Goal: Task Accomplishment & Management: Use online tool/utility

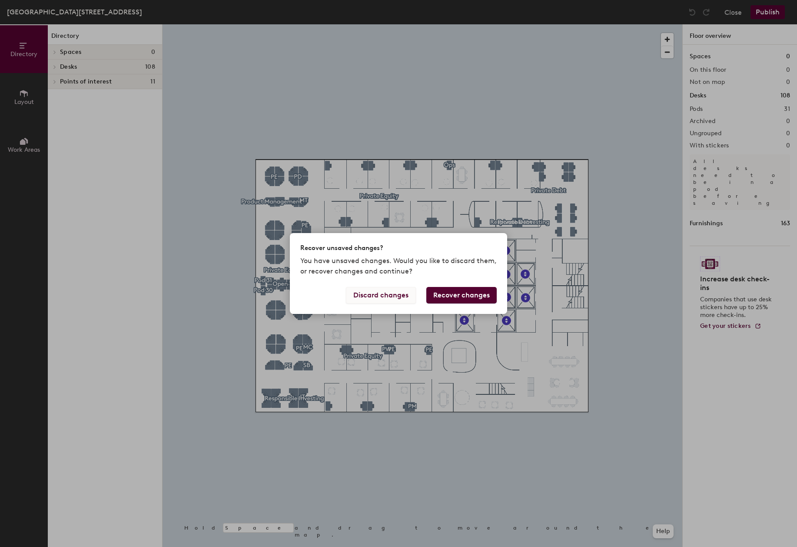
click at [385, 295] on button "Discard changes" at bounding box center [381, 295] width 70 height 17
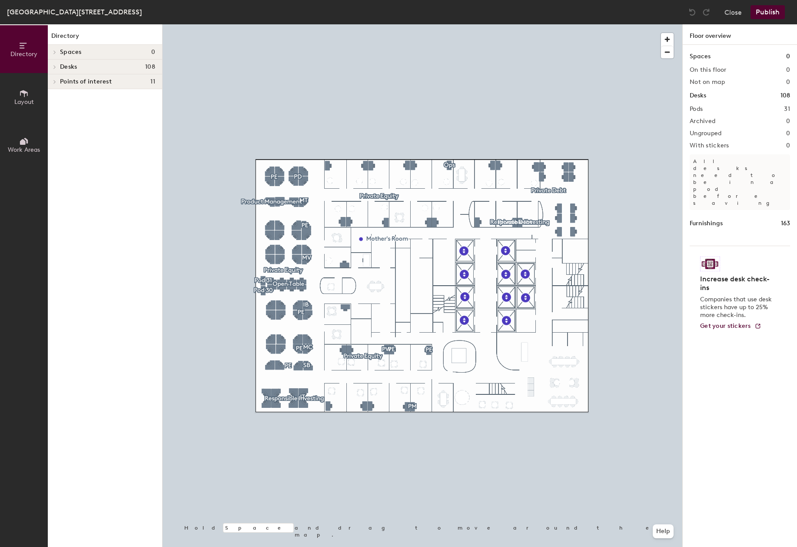
click at [562, 24] on div at bounding box center [423, 24] width 520 height 0
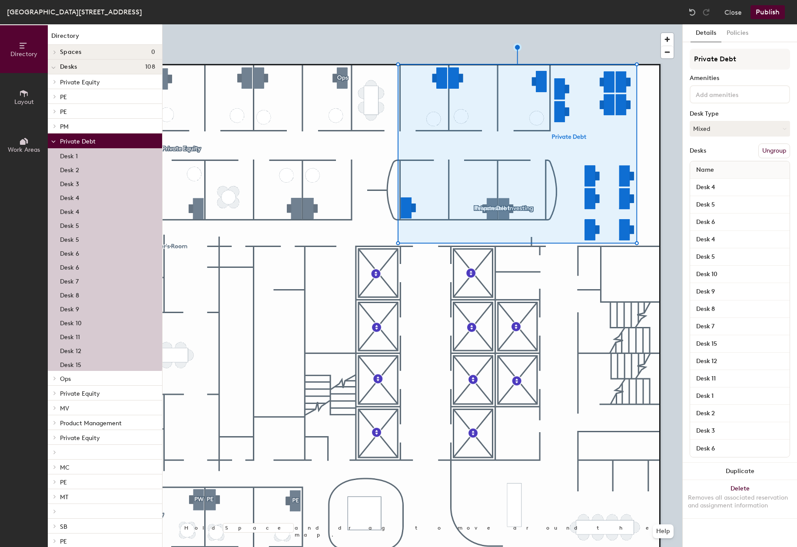
click at [771, 10] on button "Publish" at bounding box center [768, 12] width 34 height 14
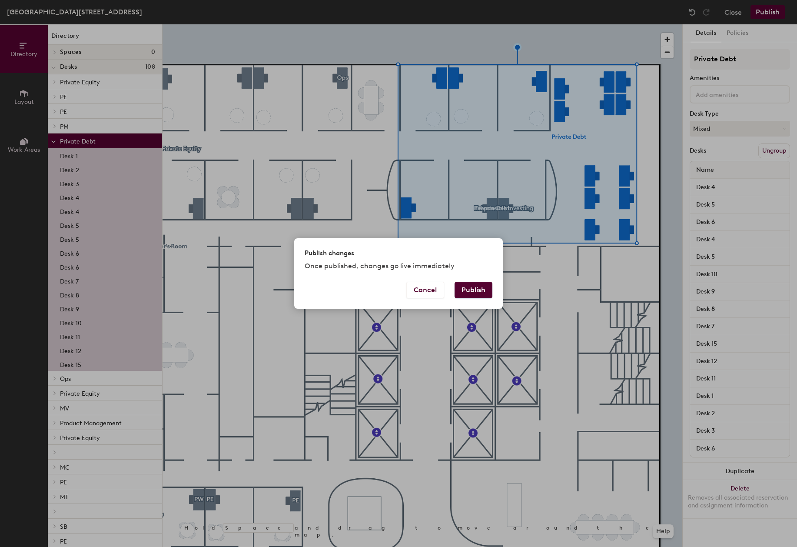
click at [478, 287] on button "Publish" at bounding box center [474, 290] width 38 height 17
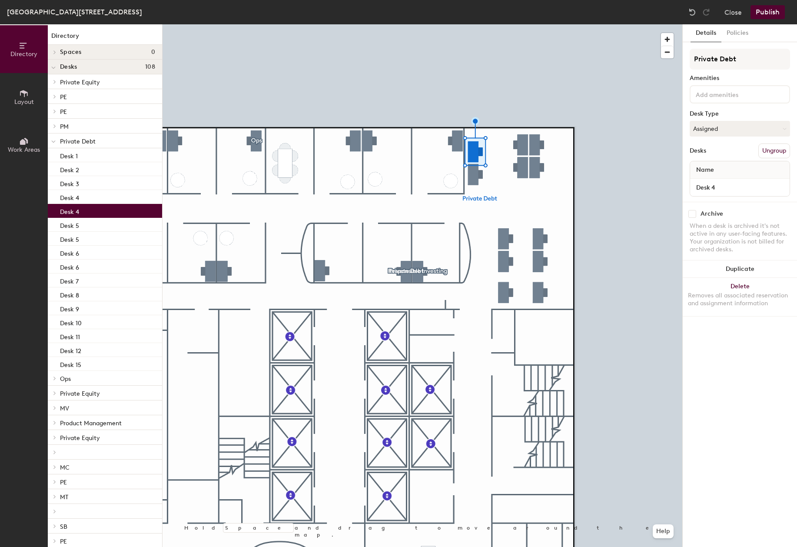
click at [507, 24] on div at bounding box center [423, 24] width 520 height 0
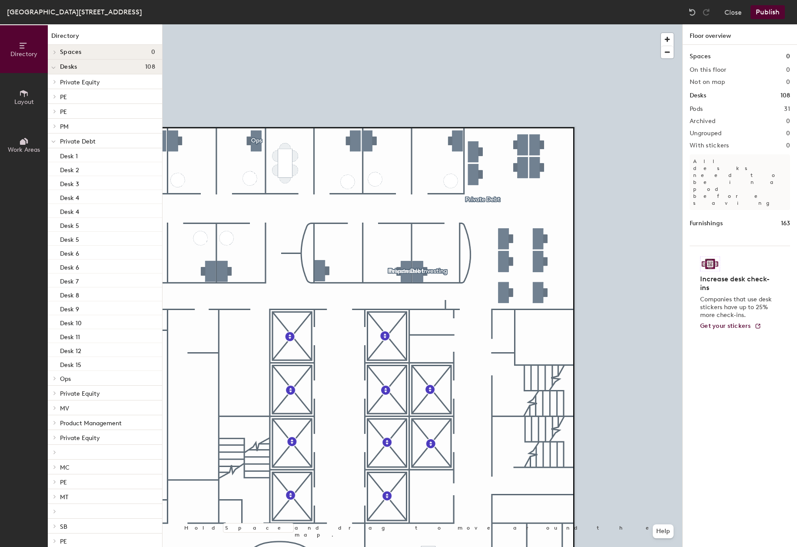
click at [769, 10] on button "Publish" at bounding box center [768, 12] width 34 height 14
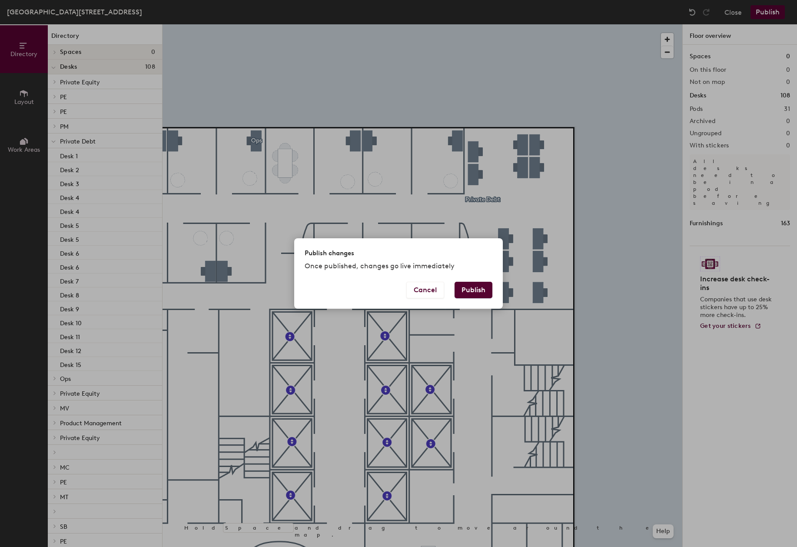
click at [463, 294] on button "Publish" at bounding box center [474, 290] width 38 height 17
